Goal: Transaction & Acquisition: Subscribe to service/newsletter

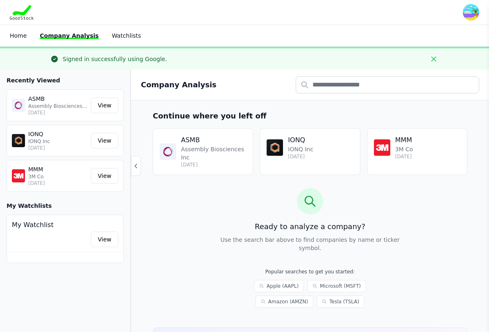
click at [117, 176] on link "View" at bounding box center [104, 176] width 27 height 16
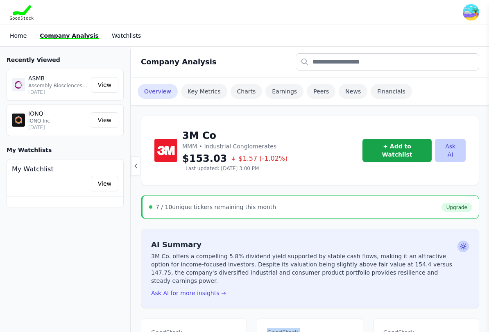
click at [285, 207] on div "7 / 10 unique tickers remaining this month Upgrade" at bounding box center [310, 207] width 338 height 24
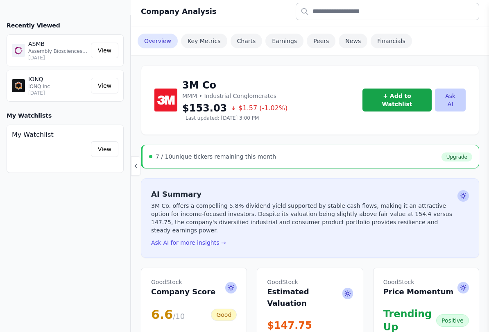
scroll to position [25, 0]
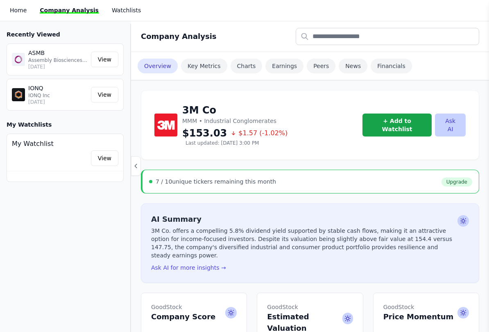
click at [53, 152] on div "View" at bounding box center [65, 158] width 106 height 16
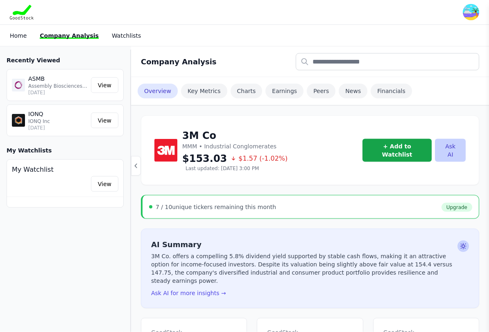
scroll to position [0, 0]
click at [109, 166] on h4 "My Watchlist" at bounding box center [65, 169] width 106 height 10
click at [102, 182] on link "View" at bounding box center [104, 184] width 27 height 16
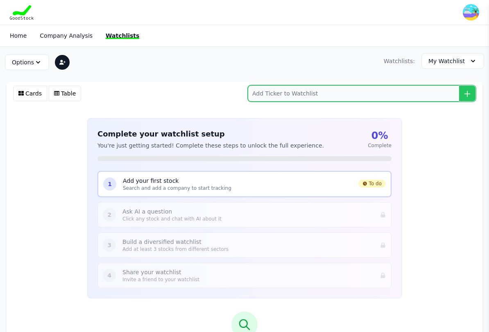
click at [337, 92] on input "search" at bounding box center [362, 93] width 228 height 16
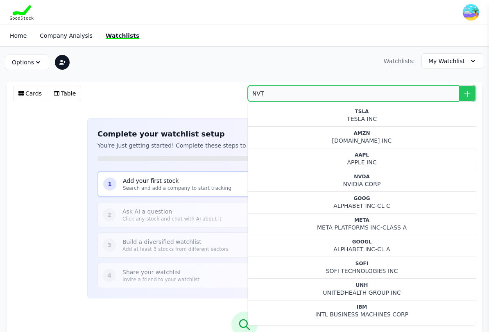
type input "NVTS"
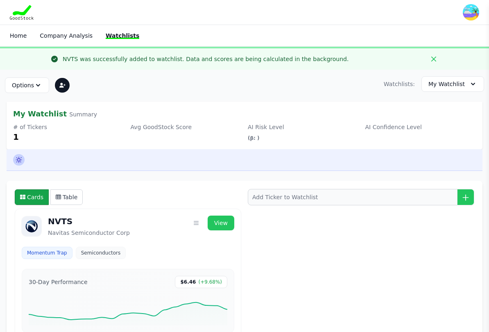
click at [22, 37] on link "Home" at bounding box center [18, 35] width 17 height 7
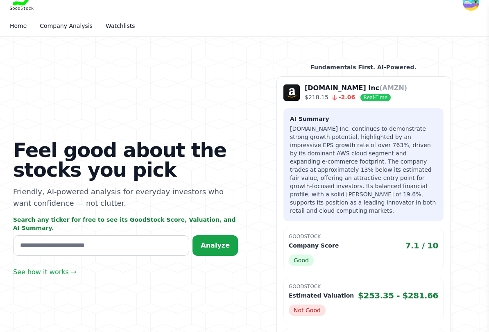
scroll to position [10, 0]
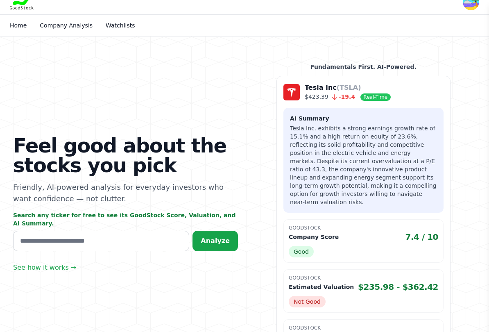
click at [375, 244] on div "GoodStock Company Score 7.4 / 10 Good" at bounding box center [363, 240] width 160 height 43
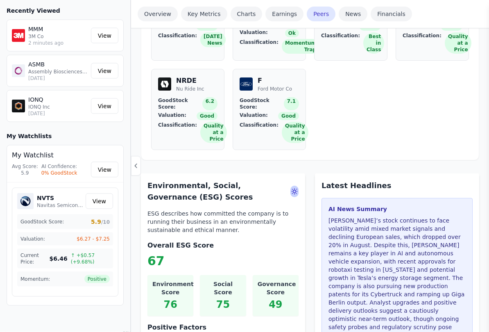
scroll to position [1236, 0]
click at [100, 194] on link "View" at bounding box center [99, 201] width 27 height 16
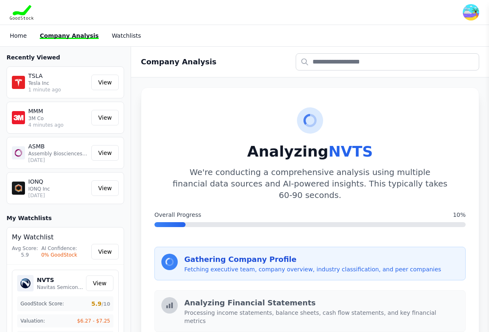
click at [97, 202] on div "IONQ IONQ Inc [DATE] View" at bounding box center [65, 188] width 117 height 32
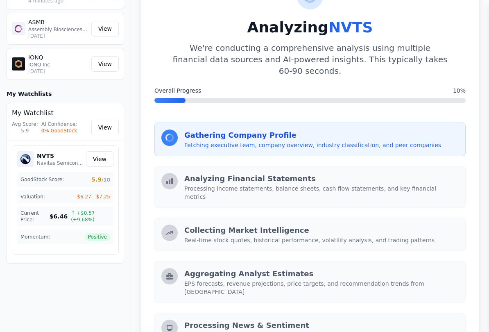
scroll to position [124, 0]
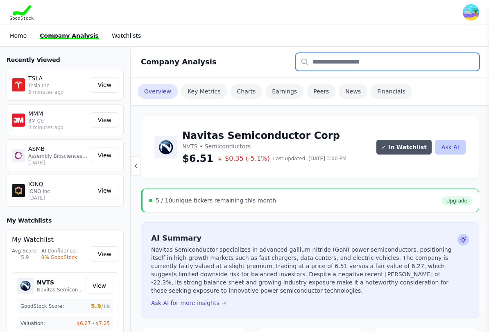
click at [349, 64] on input "text" at bounding box center [387, 61] width 183 height 17
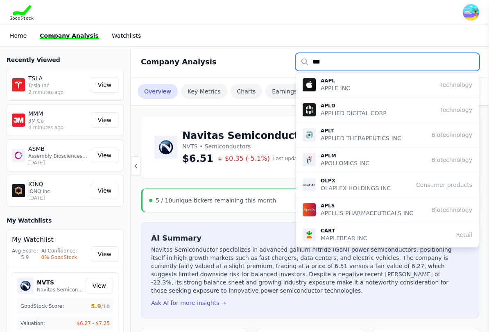
type input "****"
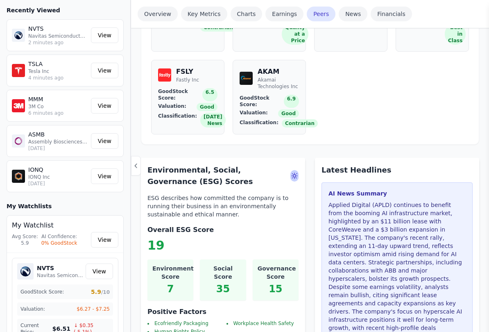
scroll to position [1212, 0]
click at [450, 263] on p "Applied Digital (APLD) continues to benefit from the booming AI infrastructure …" at bounding box center [396, 291] width 137 height 180
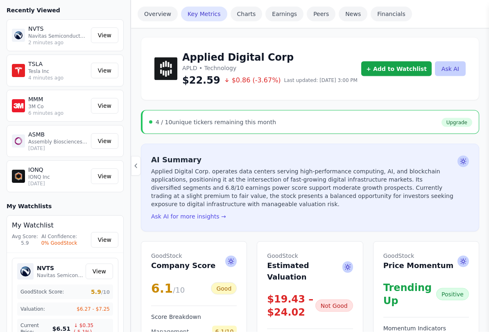
scroll to position [0, 0]
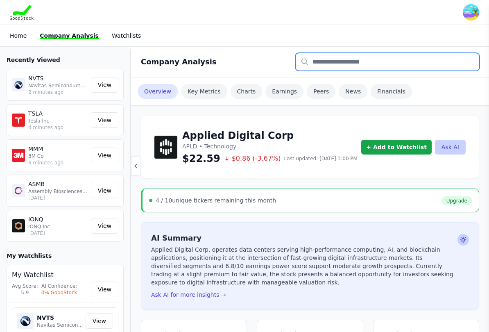
click at [371, 65] on input "text" at bounding box center [387, 61] width 183 height 17
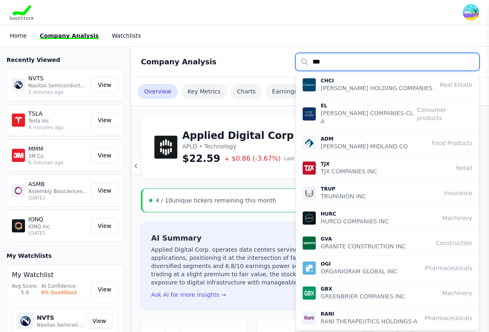
type input "****"
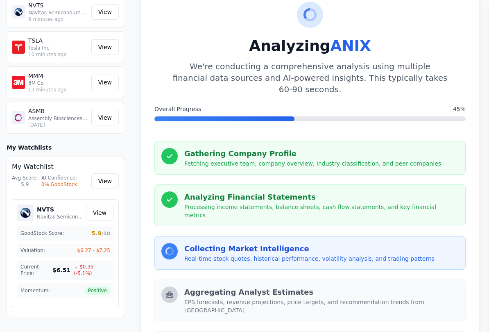
scroll to position [106, 0]
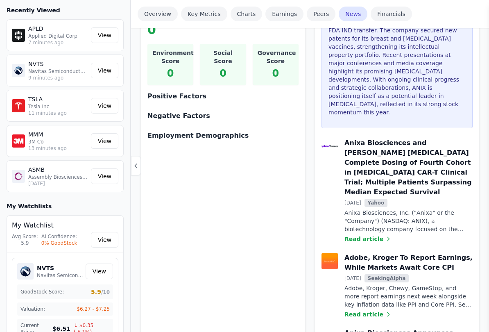
scroll to position [1464, 0]
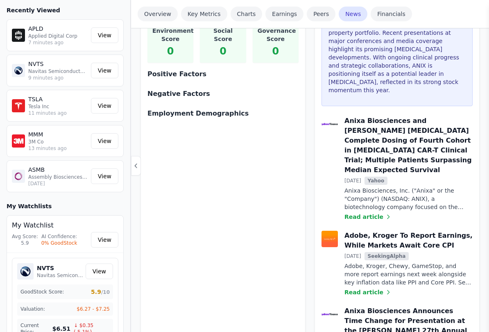
click at [483, 266] on div "Anixa Biosciences Inc ANIX • Biotechnology $3.38 $0.07 (-1.89%) Last updated: S…" at bounding box center [310, 37] width 358 height 2833
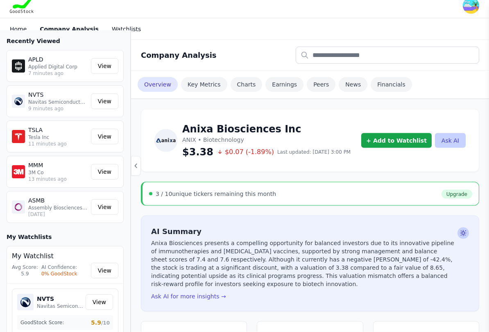
scroll to position [0, 0]
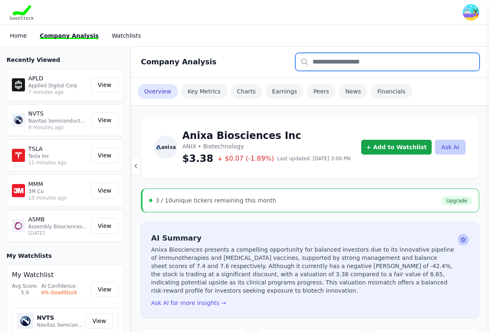
click at [335, 55] on input "text" at bounding box center [387, 61] width 183 height 17
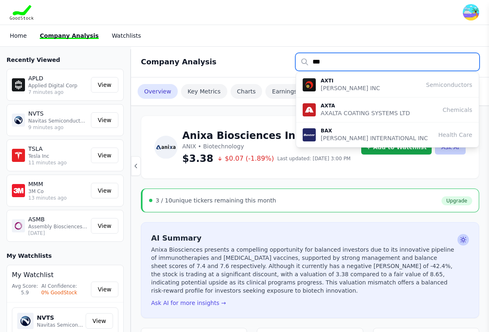
type input "****"
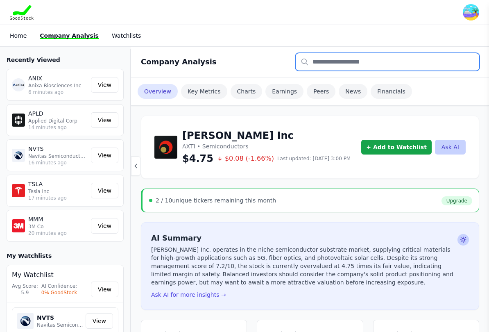
click at [347, 60] on input "text" at bounding box center [387, 61] width 183 height 17
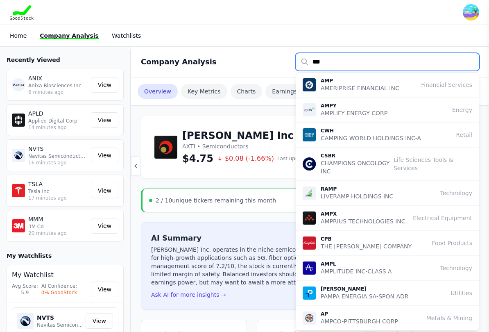
type input "****"
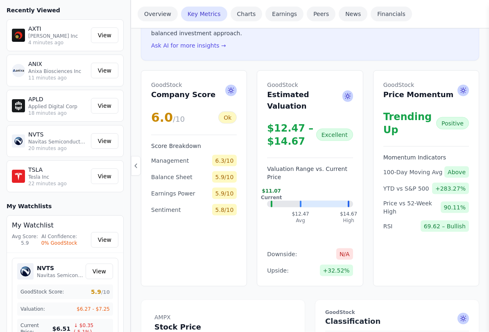
scroll to position [257, 0]
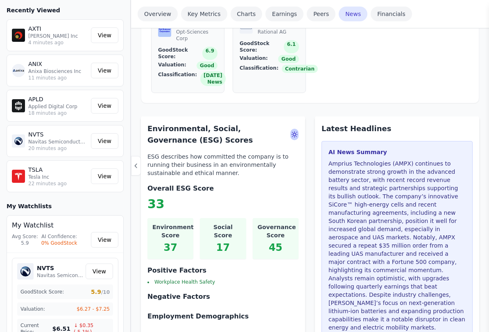
scroll to position [1277, 0]
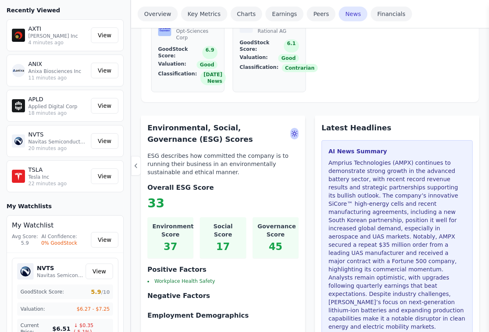
click at [464, 300] on div "AI News Summary Amprius Technologies (AMPX) continues to demonstrate strong gro…" at bounding box center [396, 241] width 151 height 202
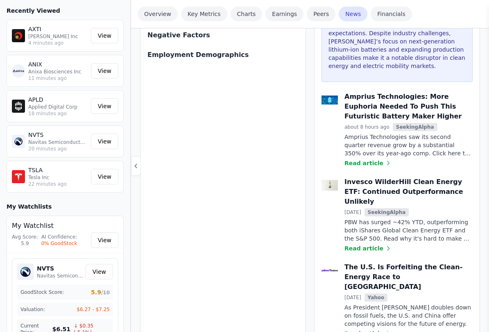
scroll to position [1537, 0]
click at [268, 325] on div "Environmental, Social, Governance (ESG) Scores ESG describes how committed the …" at bounding box center [223, 175] width 164 height 639
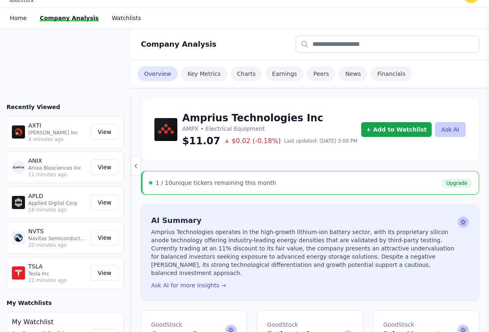
scroll to position [0, 0]
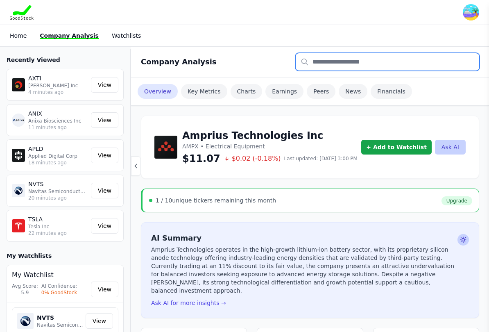
click at [351, 60] on input "text" at bounding box center [387, 61] width 183 height 17
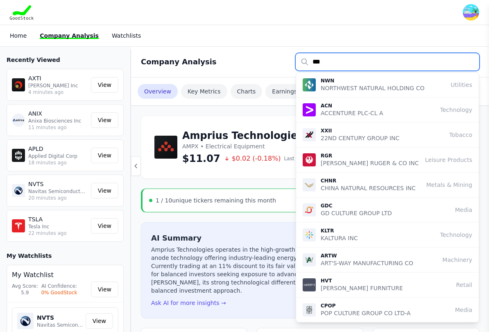
type input "****"
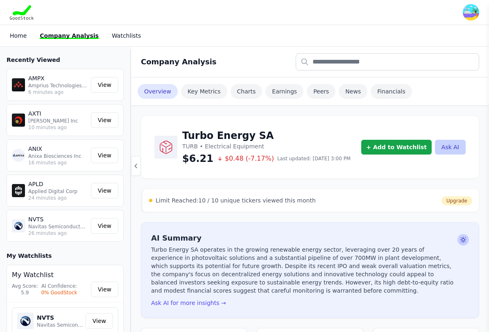
click at [0, 249] on div "Recently Viewed AMPX Amprius Technologies Inc 6 minutes ago View AXTI [PERSON_N…" at bounding box center [65, 240] width 130 height 382
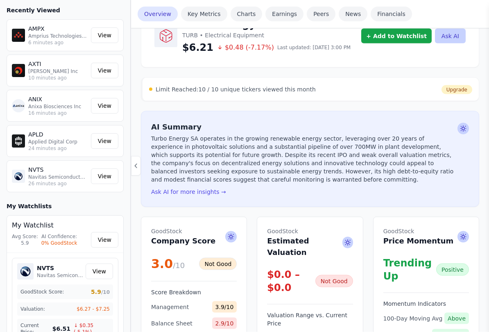
scroll to position [111, 0]
click at [460, 307] on div "Momentum Indicators 100-Day Moving Avg Above YTD vs S&P 500 +196.17% Price vs 5…" at bounding box center [426, 335] width 86 height 86
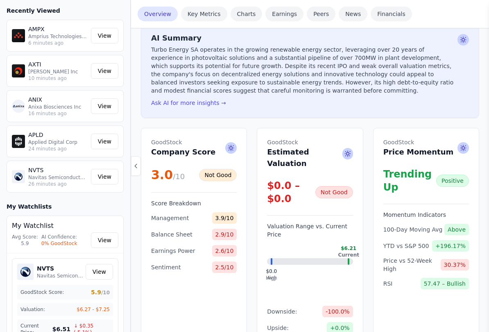
scroll to position [212, 0]
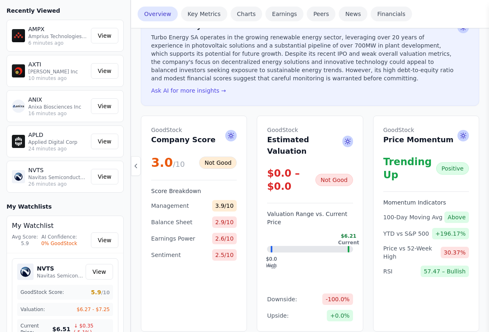
click at [462, 304] on div "GoodStock Price Momentum Trending Up Positive Momentum Indicators 100-Day Movin…" at bounding box center [426, 223] width 106 height 216
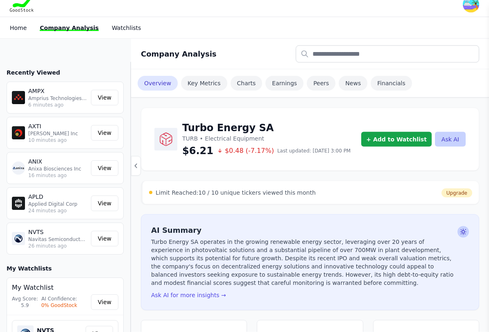
scroll to position [0, 0]
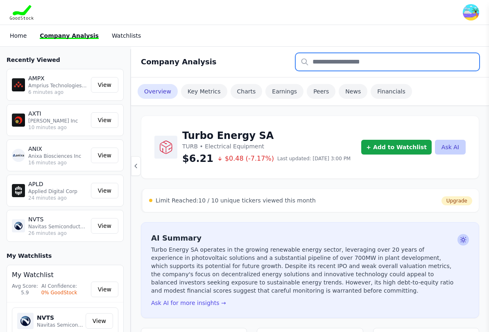
click at [366, 65] on input "text" at bounding box center [387, 61] width 183 height 17
type input "***"
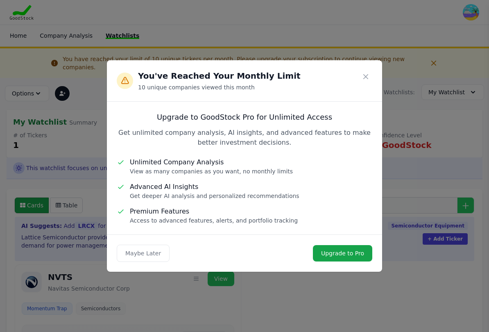
click at [344, 252] on link "Upgrade to Pro" at bounding box center [342, 253] width 59 height 16
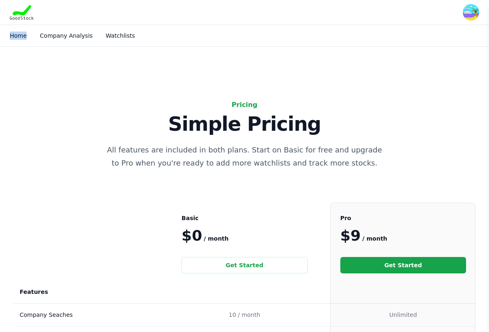
click at [14, 27] on nav "Home Company Analysis Watchlists" at bounding box center [244, 36] width 489 height 22
click at [11, 32] on link "Home" at bounding box center [18, 35] width 17 height 7
click at [59, 32] on link "Company Analysis" at bounding box center [66, 35] width 53 height 7
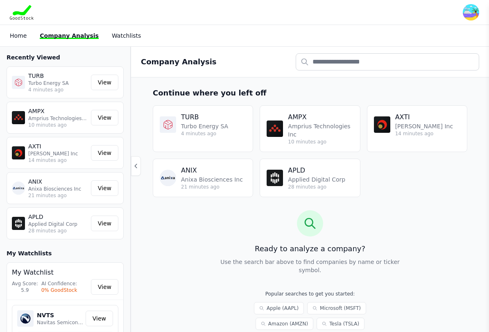
click at [108, 80] on link "View" at bounding box center [104, 82] width 27 height 16
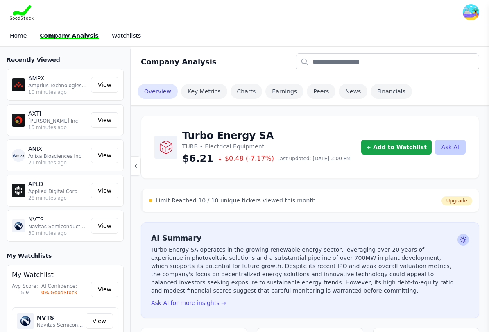
click at [16, 35] on link "Home" at bounding box center [18, 35] width 17 height 7
click at [18, 36] on link "Home" at bounding box center [18, 35] width 17 height 7
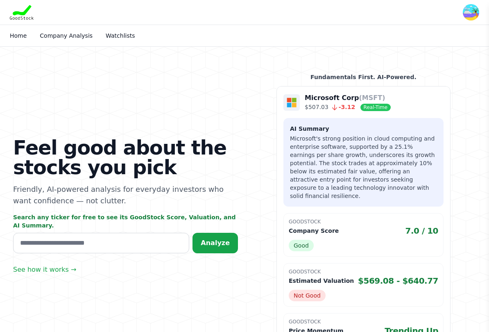
click at [393, 268] on p "GoodStock" at bounding box center [363, 271] width 149 height 7
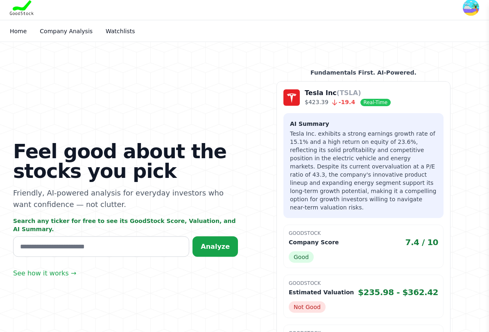
scroll to position [5, 0]
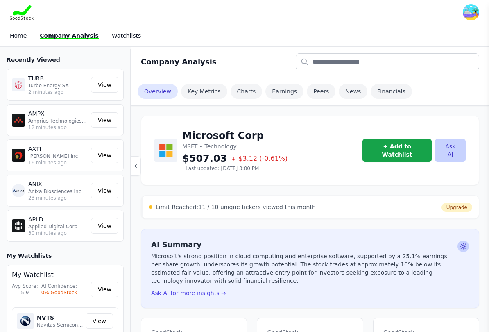
click at [19, 38] on link "Home" at bounding box center [18, 35] width 17 height 7
click at [16, 32] on link "Home" at bounding box center [18, 35] width 17 height 7
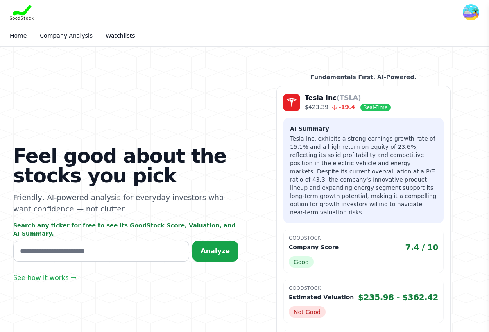
click at [16, 7] on img at bounding box center [22, 12] width 24 height 15
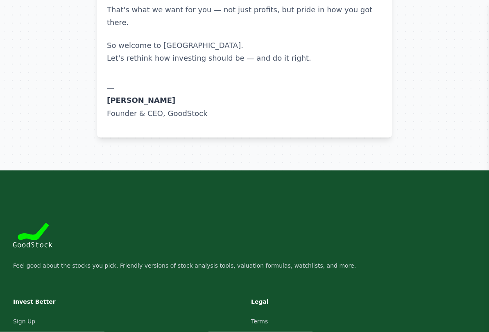
scroll to position [2612, 0]
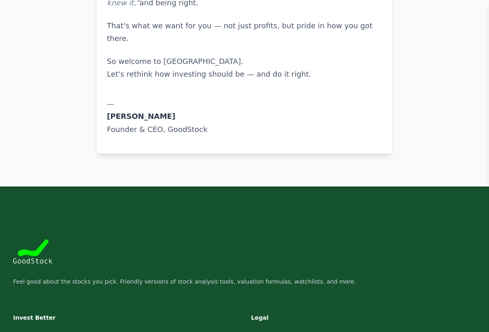
click at [14, 331] on link "Sign Up" at bounding box center [24, 337] width 22 height 7
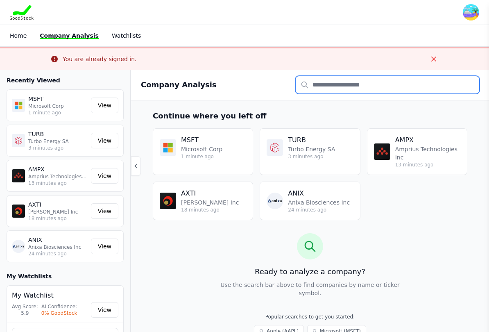
click at [352, 85] on input "text" at bounding box center [387, 84] width 183 height 17
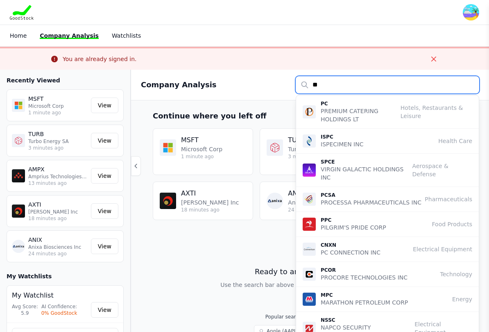
type input "***"
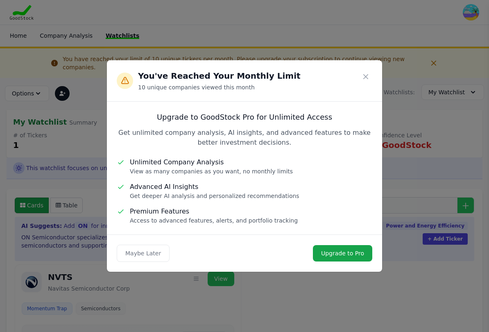
click at [354, 247] on link "Upgrade to Pro" at bounding box center [342, 253] width 59 height 16
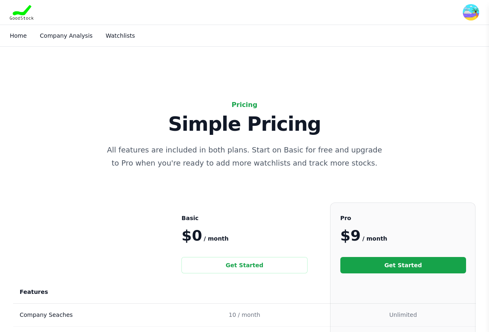
click at [426, 265] on link "Get Started" at bounding box center [403, 265] width 126 height 16
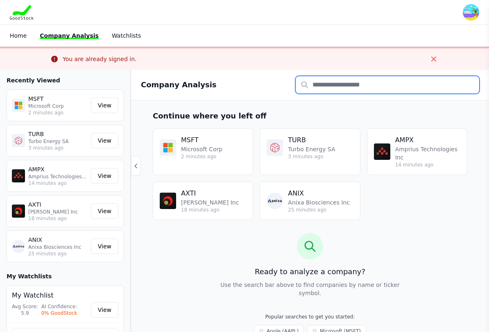
click at [357, 83] on input "text" at bounding box center [387, 84] width 183 height 17
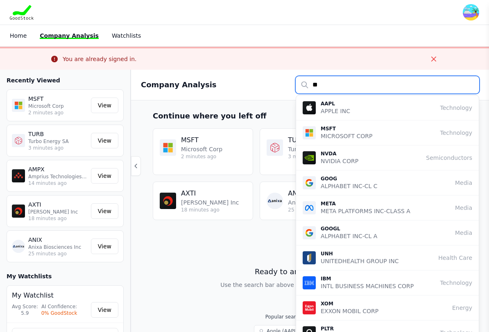
type input "***"
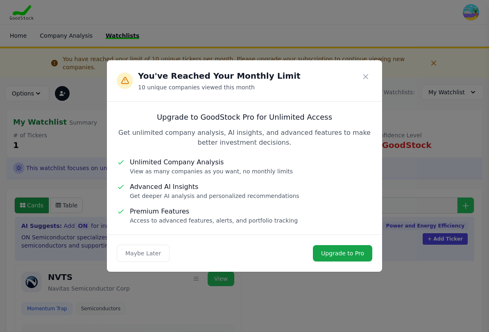
click at [339, 255] on link "Upgrade to Pro" at bounding box center [342, 253] width 59 height 16
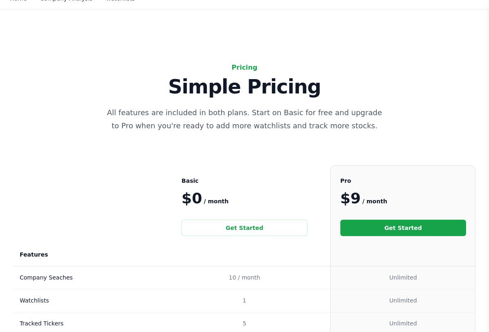
scroll to position [36, 0]
click at [429, 224] on link "Get Started" at bounding box center [403, 228] width 126 height 16
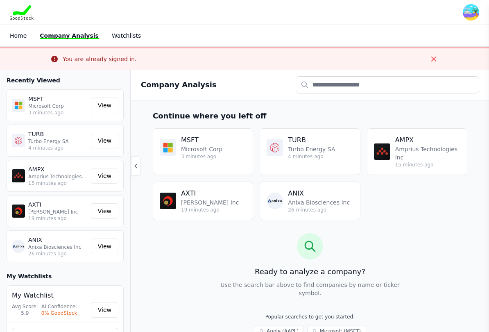
click at [433, 57] on icon "Close" at bounding box center [433, 58] width 5 height 5
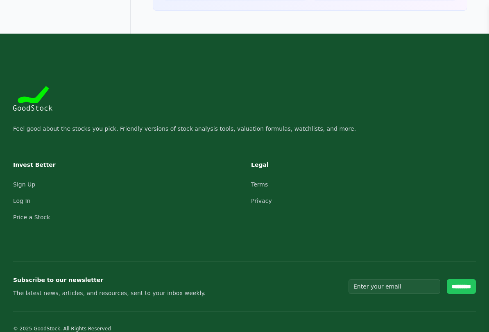
scroll to position [467, 0]
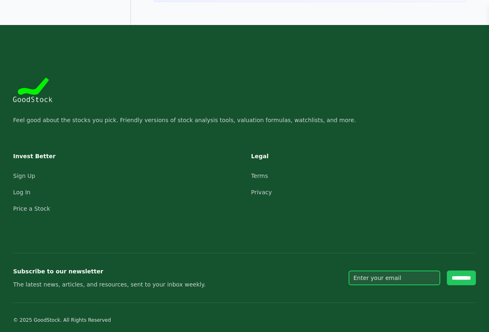
click at [381, 271] on input "email" at bounding box center [394, 277] width 92 height 15
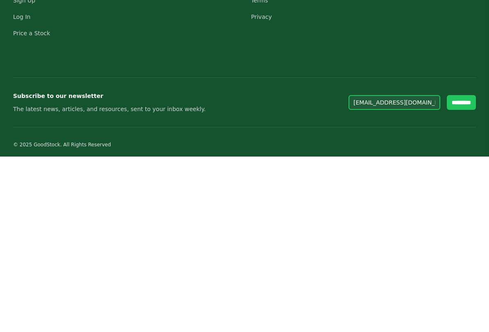
type input "[EMAIL_ADDRESS][DOMAIN_NAME]"
click at [461, 270] on input "*********" at bounding box center [461, 277] width 29 height 15
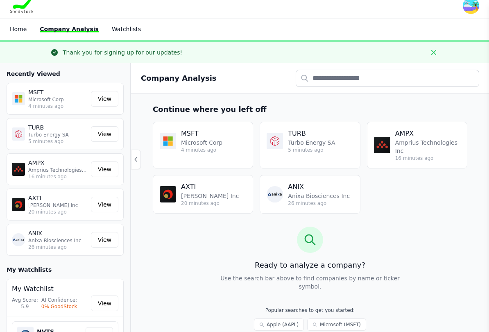
scroll to position [0, 0]
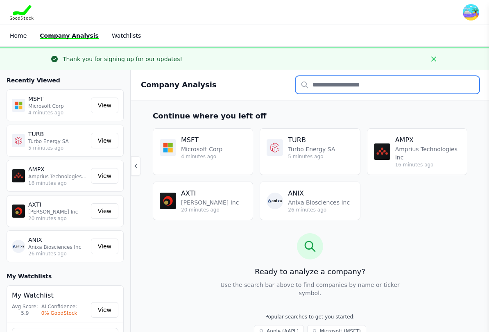
click at [350, 87] on input "text" at bounding box center [387, 84] width 183 height 17
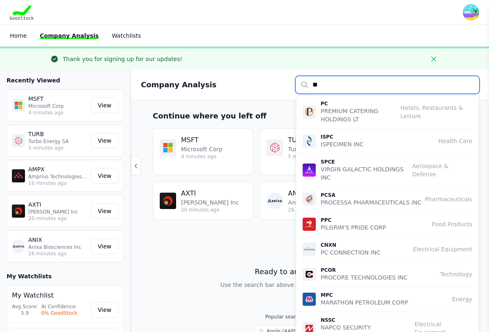
type input "***"
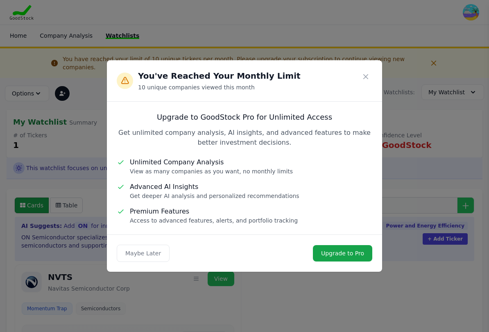
click at [355, 256] on link "Upgrade to Pro" at bounding box center [342, 253] width 59 height 16
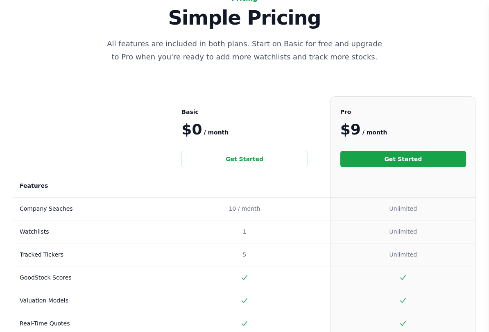
scroll to position [105, 0]
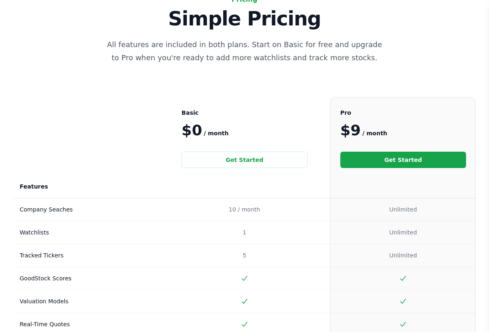
click at [414, 207] on div "Unlimited" at bounding box center [403, 210] width 126 height 10
click at [413, 230] on div "Unlimited" at bounding box center [403, 233] width 126 height 10
click at [411, 256] on div "Unlimited" at bounding box center [403, 255] width 126 height 10
click at [408, 264] on td "Unlimited" at bounding box center [402, 255] width 145 height 23
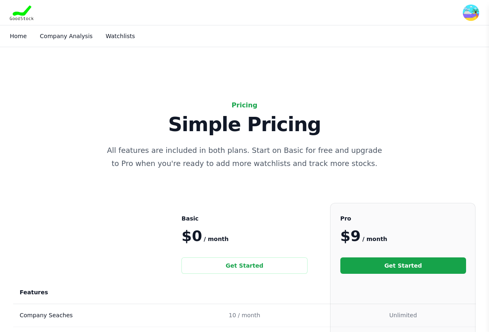
scroll to position [1, 0]
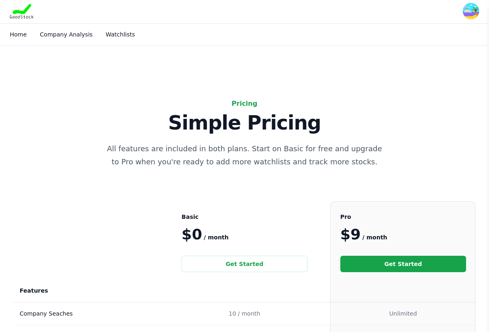
click at [396, 260] on link "Get Started" at bounding box center [403, 264] width 126 height 16
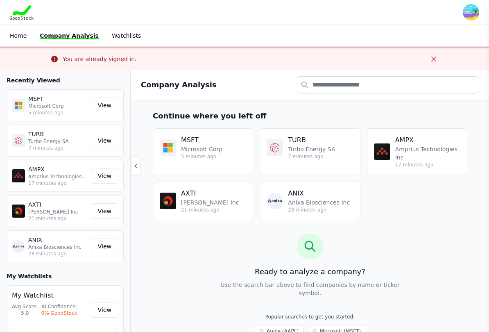
click at [435, 61] on icon "Close" at bounding box center [433, 58] width 5 height 5
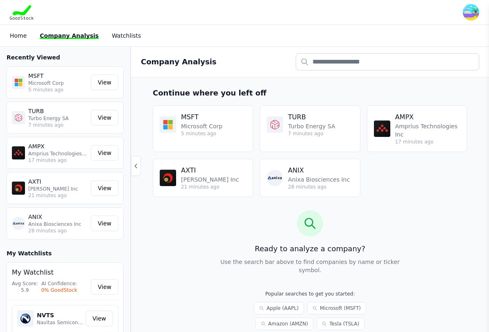
click at [11, 32] on link "Home" at bounding box center [18, 35] width 17 height 7
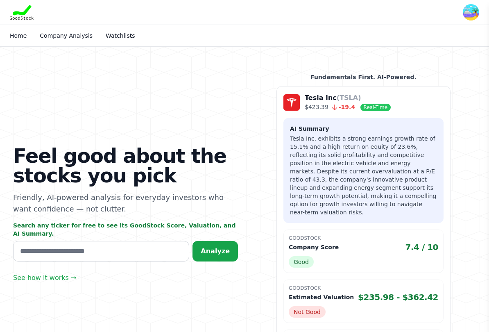
click at [469, 13] on img "button" at bounding box center [470, 12] width 16 height 16
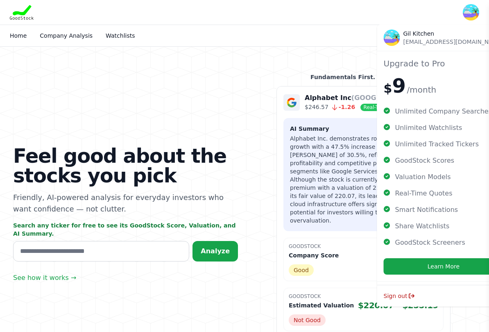
click at [437, 263] on button "Learn More" at bounding box center [443, 266] width 120 height 16
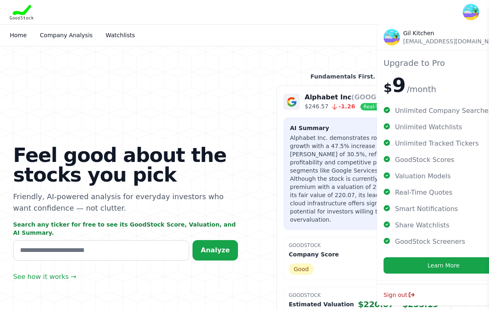
scroll to position [21, 0]
